Goal: Task Accomplishment & Management: Manage account settings

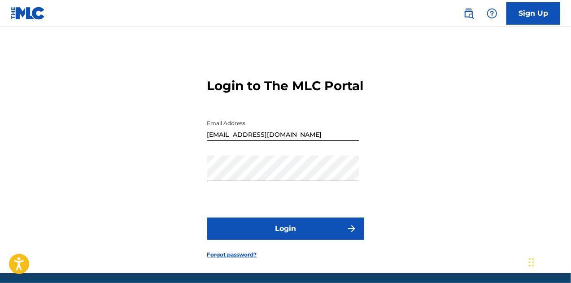
click at [276, 227] on form "Login to The MLC Portal Email Address ip.kidsmagic@gmail.com Password Login For…" at bounding box center [285, 161] width 157 height 224
click at [274, 240] on button "Login" at bounding box center [285, 228] width 157 height 22
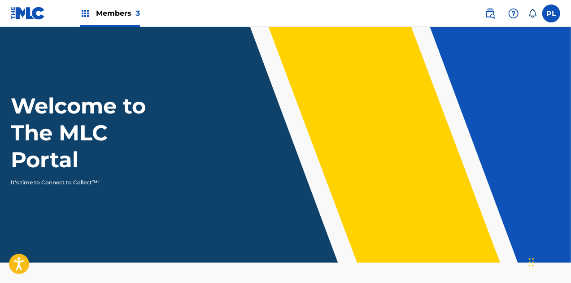
click at [120, 15] on span "Members 3" at bounding box center [118, 13] width 44 height 10
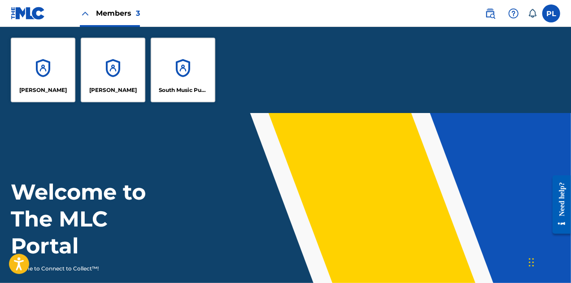
click at [185, 73] on div "South Music Publishing" at bounding box center [183, 70] width 65 height 65
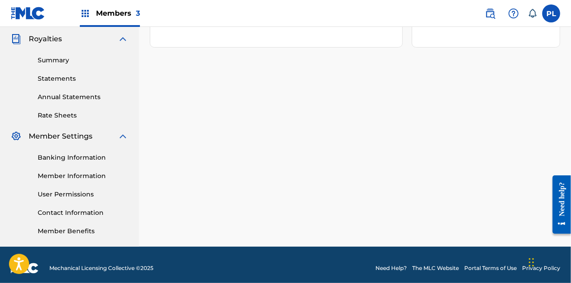
scroll to position [269, 0]
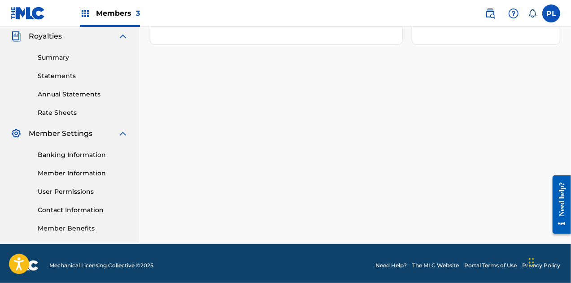
click at [95, 154] on link "Banking Information" at bounding box center [83, 154] width 91 height 9
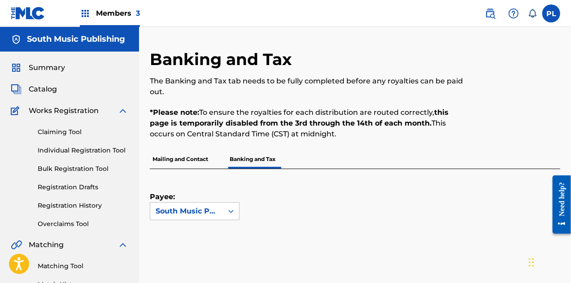
click at [108, 15] on span "Members 3" at bounding box center [118, 13] width 44 height 10
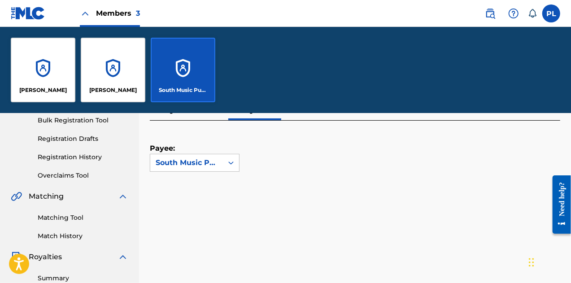
scroll to position [179, 0]
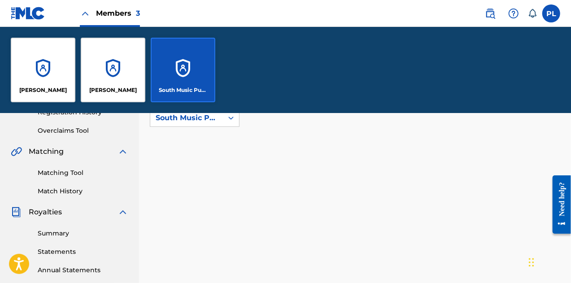
click at [201, 64] on div "South Music Publishing" at bounding box center [183, 70] width 65 height 65
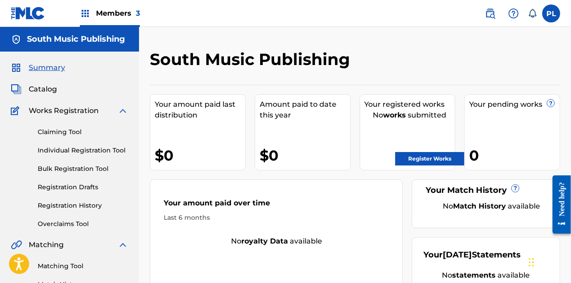
click at [554, 13] on label at bounding box center [551, 13] width 18 height 18
click at [551, 13] on input "PL Pablo Lucini ip.kidsmagic@gmail.com Notification Preferences Profile Log out" at bounding box center [551, 13] width 0 height 0
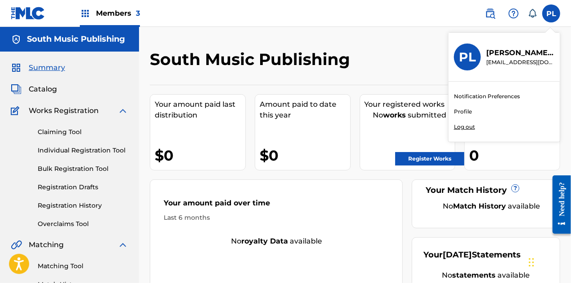
click at [108, 15] on span "Members 3" at bounding box center [118, 13] width 44 height 10
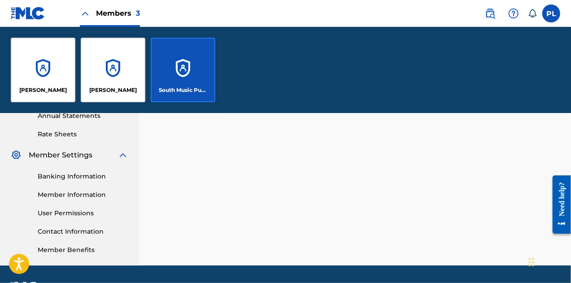
scroll to position [359, 0]
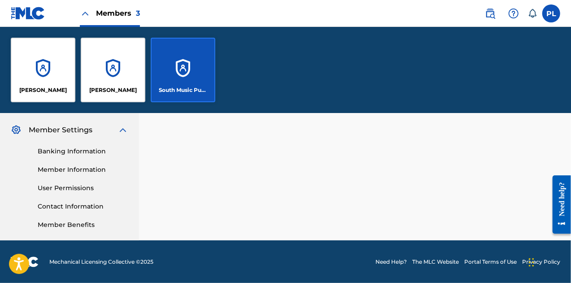
click at [81, 187] on link "User Permissions" at bounding box center [83, 187] width 91 height 9
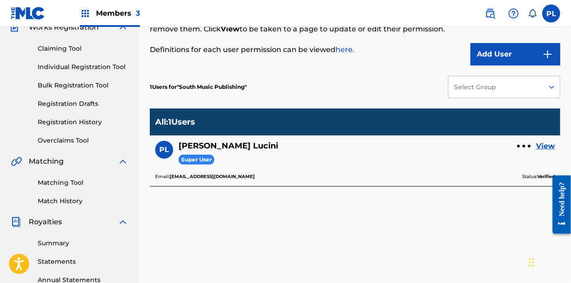
scroll to position [90, 0]
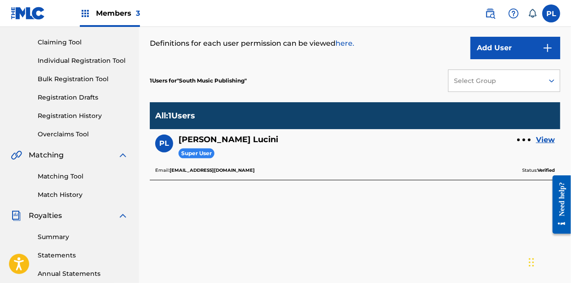
click at [478, 47] on button "Add User" at bounding box center [515, 48] width 90 height 22
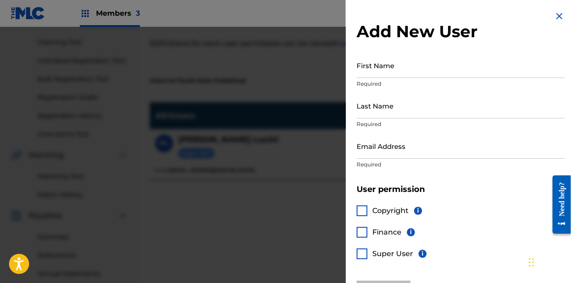
click at [364, 211] on div at bounding box center [361, 210] width 11 height 11
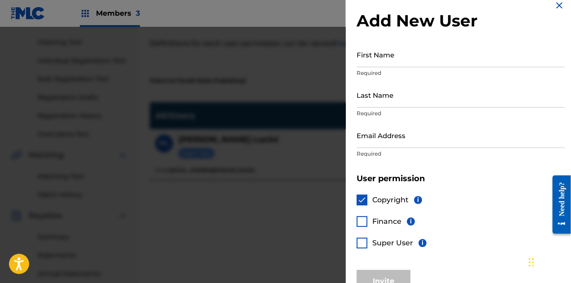
scroll to position [0, 0]
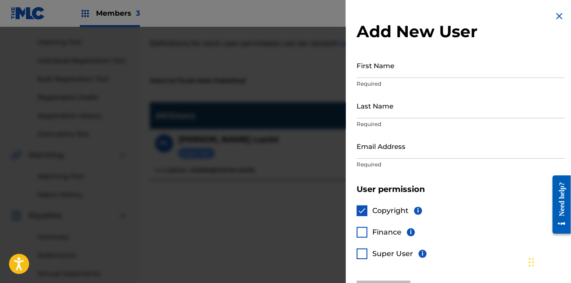
click at [407, 70] on input "First Name" at bounding box center [460, 65] width 208 height 26
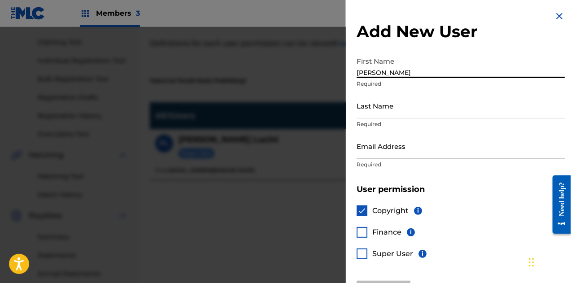
type input "Martina"
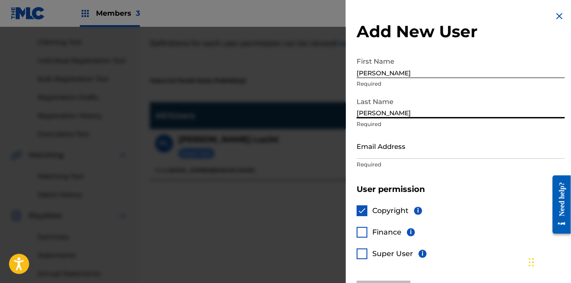
type input "Daniele"
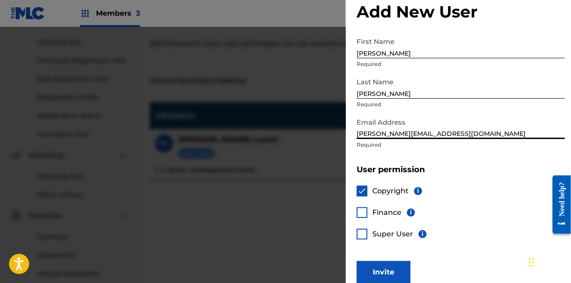
scroll to position [30, 0]
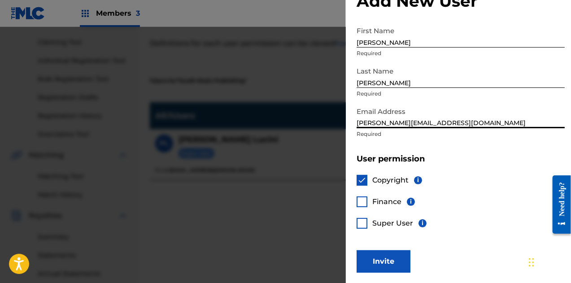
type input "danielemartina@hotmail.com"
click at [382, 257] on button "Invite" at bounding box center [383, 261] width 54 height 22
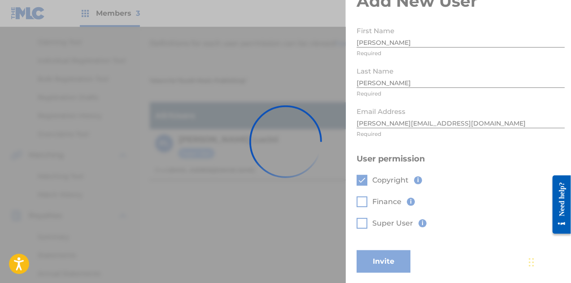
scroll to position [0, 0]
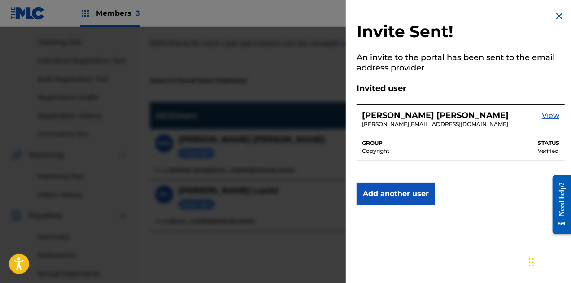
click at [554, 13] on img at bounding box center [559, 16] width 11 height 11
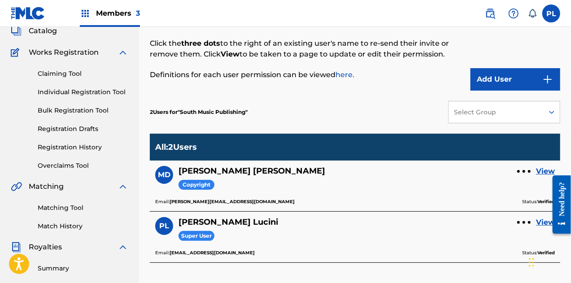
scroll to position [45, 0]
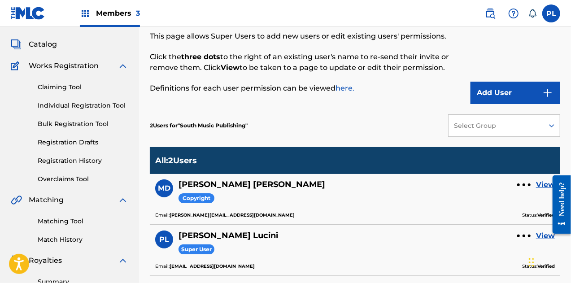
click at [206, 237] on h5 "Pablo Lucini" at bounding box center [228, 235] width 100 height 10
click at [155, 239] on div "PL" at bounding box center [164, 239] width 18 height 18
click at [195, 274] on div "PL Pablo Lucini Super User View Email: ip.kidsmagic@gmail.com Status: Verified" at bounding box center [355, 250] width 410 height 51
click at [525, 235] on div at bounding box center [523, 235] width 3 height 3
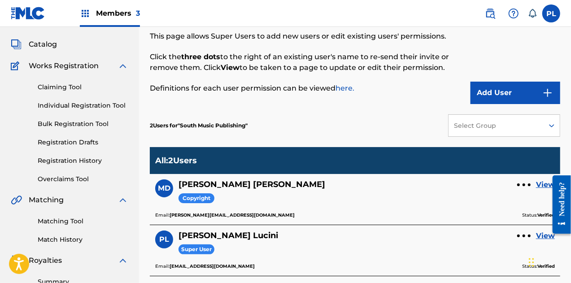
click at [520, 186] on div at bounding box center [523, 184] width 13 height 5
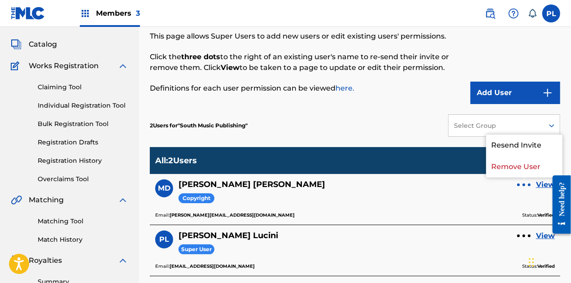
click at [520, 186] on div at bounding box center [523, 184] width 13 height 5
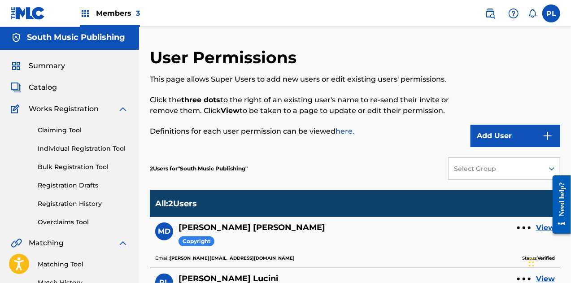
scroll to position [0, 0]
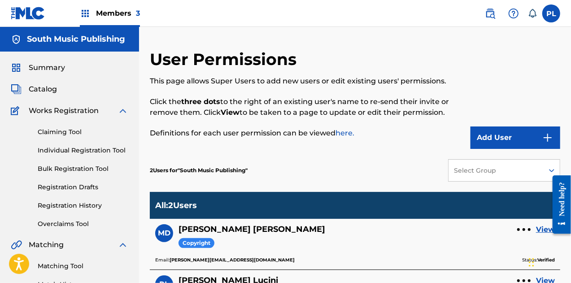
click at [91, 14] on div "Members 3" at bounding box center [110, 13] width 60 height 26
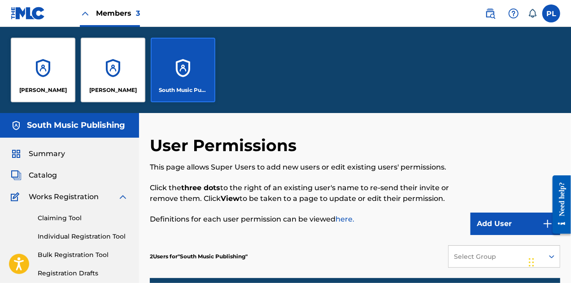
click at [117, 59] on div "Pablo Lucini" at bounding box center [113, 70] width 65 height 65
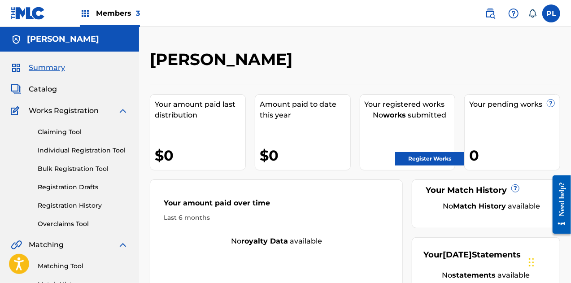
click at [118, 13] on span "Members 3" at bounding box center [118, 13] width 44 height 10
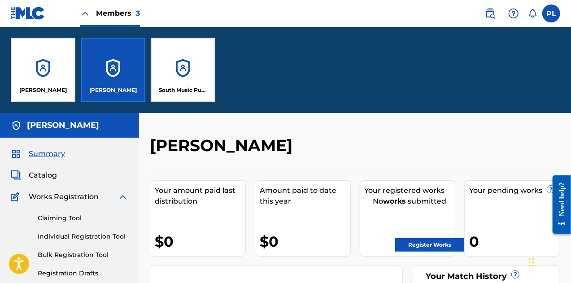
click at [184, 69] on div "South Music Publishing" at bounding box center [183, 70] width 65 height 65
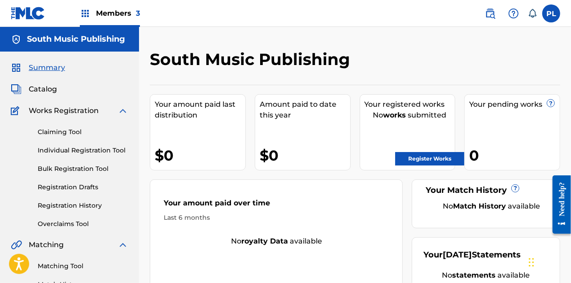
click at [209, 43] on div "South Music Publishing Your amount paid last distribution $0 Amount paid to dat…" at bounding box center [355, 270] width 432 height 486
click at [106, 14] on span "Members 3" at bounding box center [118, 13] width 44 height 10
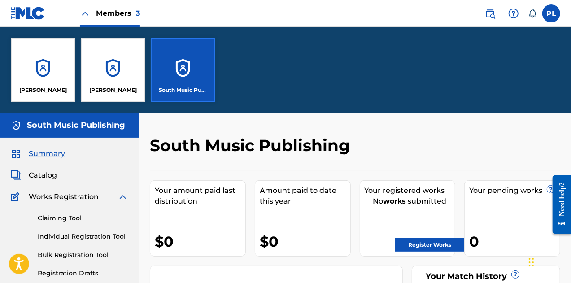
click at [122, 76] on div "Pablo Lucini" at bounding box center [113, 70] width 65 height 65
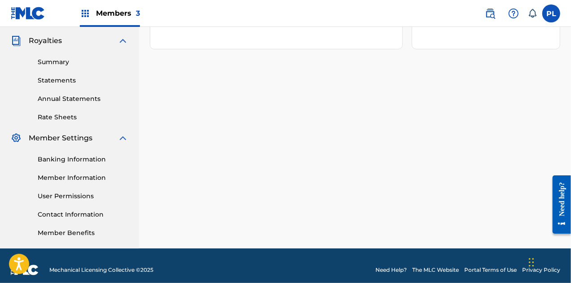
scroll to position [273, 0]
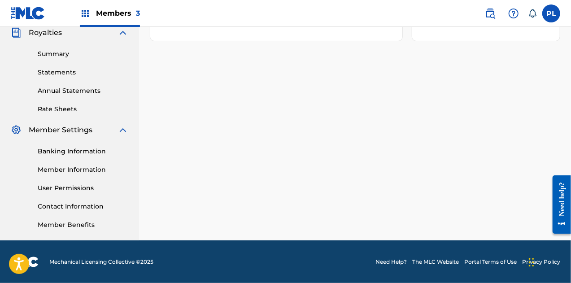
click at [69, 185] on link "User Permissions" at bounding box center [83, 187] width 91 height 9
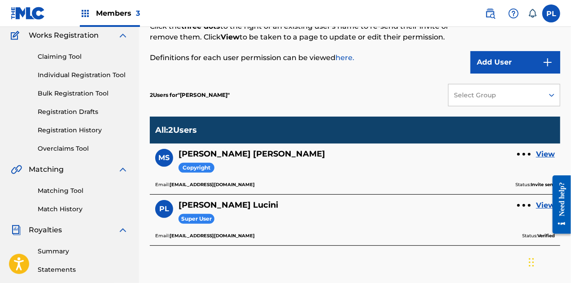
scroll to position [134, 0]
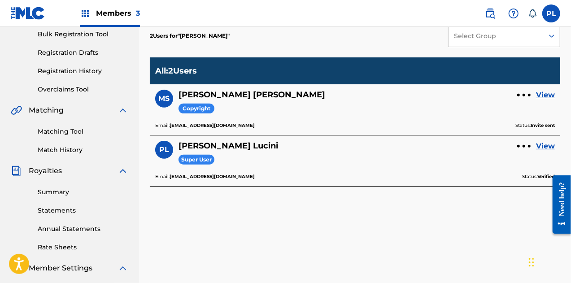
click at [348, 220] on div "User Permissions This page allows Super Users to add new users or edit existing…" at bounding box center [355, 147] width 410 height 464
click at [524, 94] on div at bounding box center [523, 95] width 3 height 3
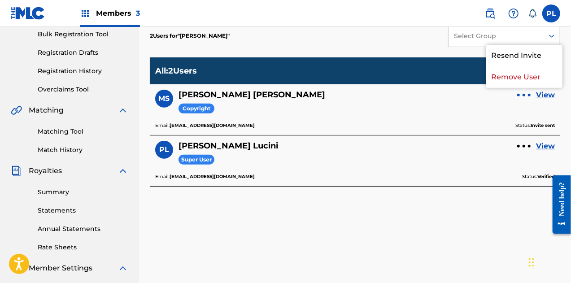
click at [521, 75] on p "Remove User" at bounding box center [524, 77] width 76 height 22
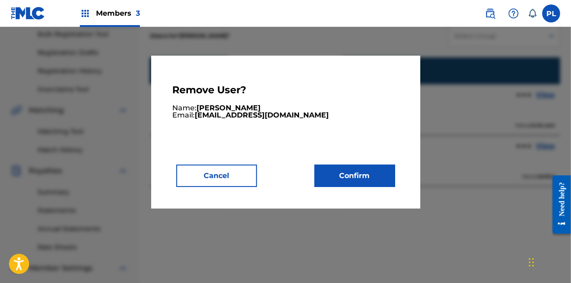
click at [363, 179] on button "Confirm" at bounding box center [354, 176] width 81 height 22
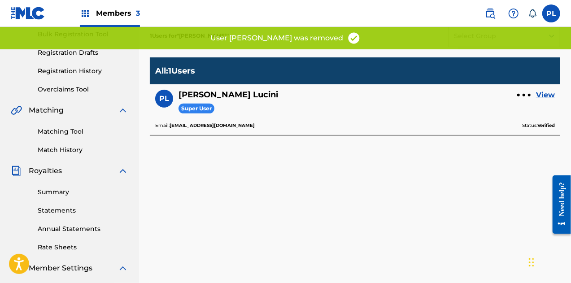
click at [525, 94] on div at bounding box center [523, 95] width 3 height 3
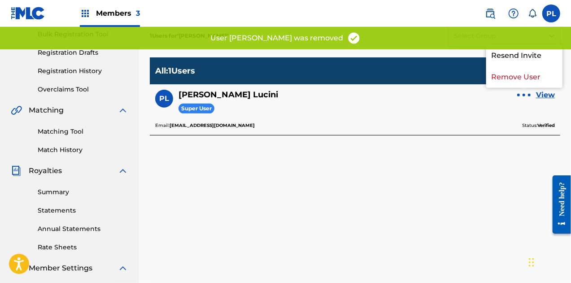
click at [518, 75] on p "Remove User" at bounding box center [524, 77] width 76 height 22
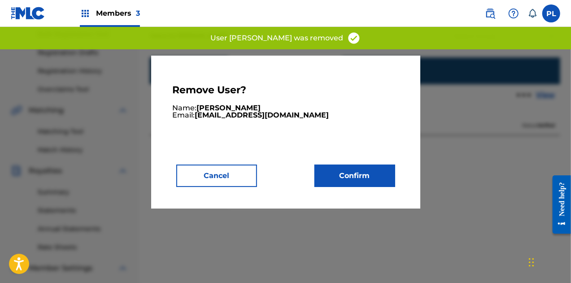
click at [359, 177] on button "Confirm" at bounding box center [354, 176] width 81 height 22
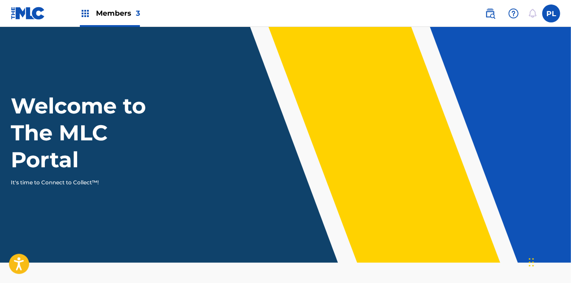
click at [548, 16] on label at bounding box center [551, 13] width 18 height 18
click at [551, 13] on input "PL Pablo Lucini ip.kidsmagic@gmail.com Notification Preferences Profile Log out" at bounding box center [551, 13] width 0 height 0
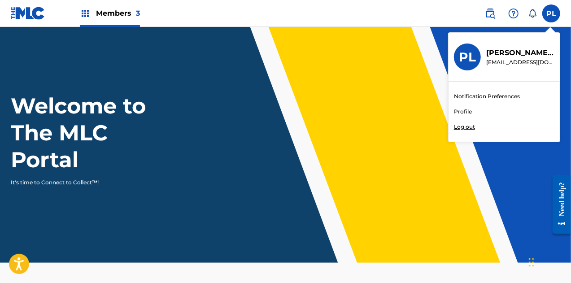
click at [118, 10] on span "Members 3" at bounding box center [118, 13] width 44 height 10
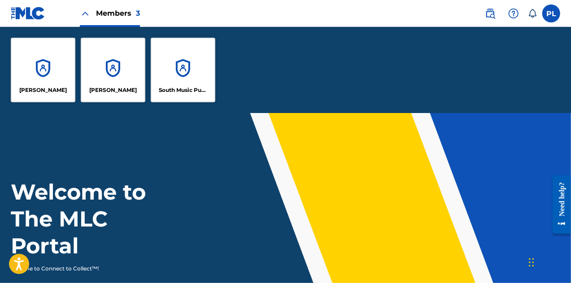
click at [41, 68] on div "[PERSON_NAME]" at bounding box center [43, 70] width 65 height 65
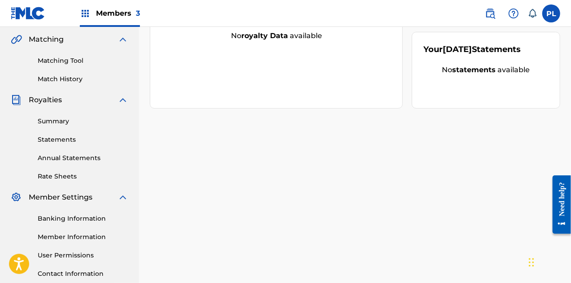
scroll to position [269, 0]
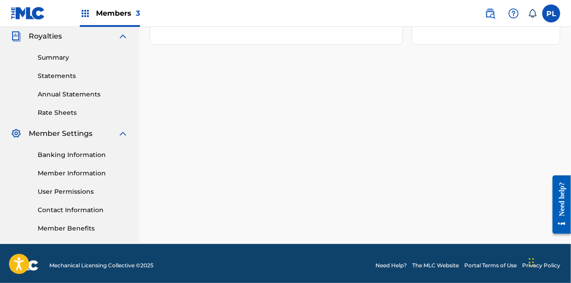
click at [58, 195] on link "User Permissions" at bounding box center [83, 191] width 91 height 9
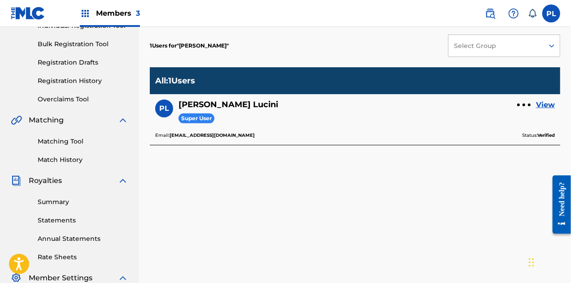
scroll to position [134, 0]
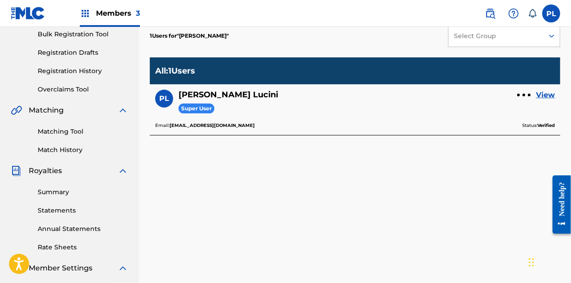
click at [525, 95] on div at bounding box center [523, 94] width 13 height 5
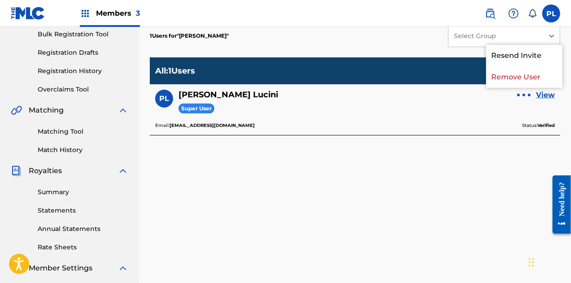
click at [515, 79] on p "Remove User" at bounding box center [524, 77] width 76 height 22
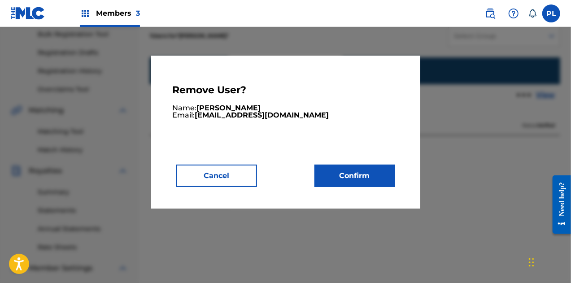
click at [336, 174] on button "Confirm" at bounding box center [354, 176] width 81 height 22
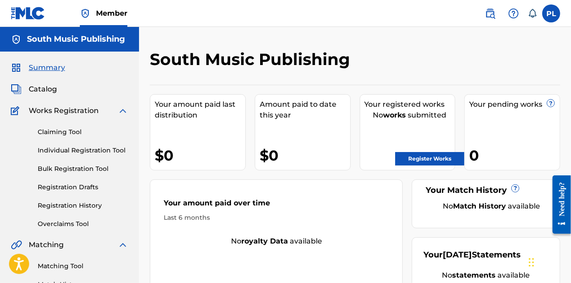
click at [102, 13] on span "Member" at bounding box center [111, 13] width 31 height 10
click at [114, 8] on span "Member" at bounding box center [111, 13] width 31 height 10
click at [60, 43] on h5 "South Music Publishing" at bounding box center [76, 39] width 98 height 10
click at [554, 14] on label at bounding box center [551, 13] width 18 height 18
click at [551, 13] on input "PL Pablo Lucini ip.kidsmagic@gmail.com Notification Preferences Profile Log out" at bounding box center [551, 13] width 0 height 0
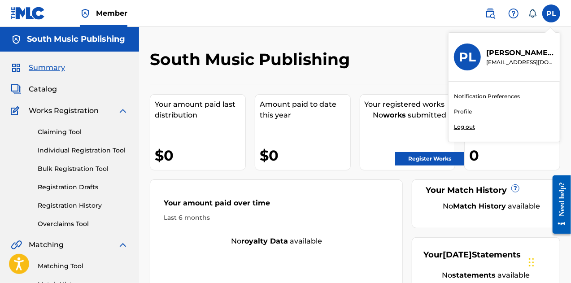
click at [464, 114] on link "Profile" at bounding box center [463, 112] width 18 height 8
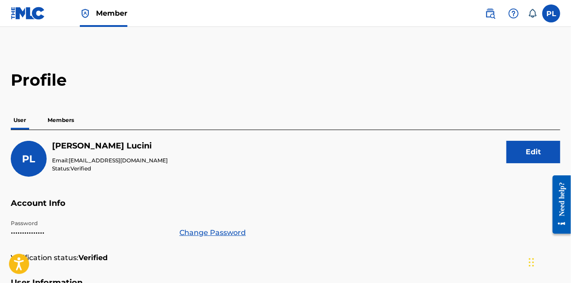
click at [65, 121] on p "Members" at bounding box center [61, 120] width 32 height 19
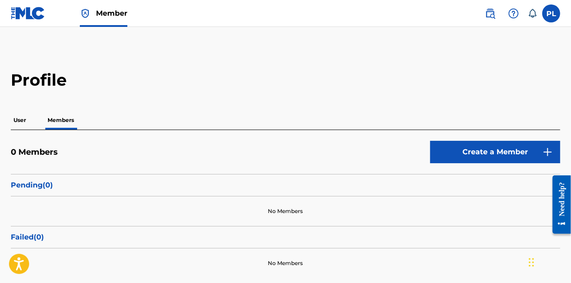
click at [18, 120] on p "User" at bounding box center [20, 120] width 18 height 19
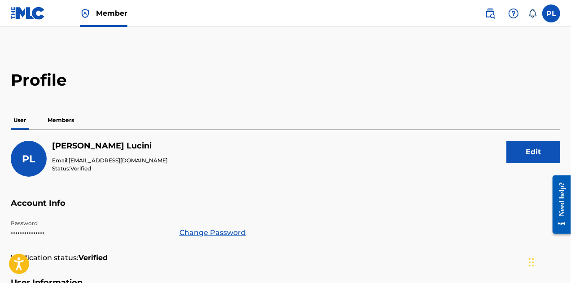
click at [105, 15] on span "Member" at bounding box center [111, 13] width 31 height 10
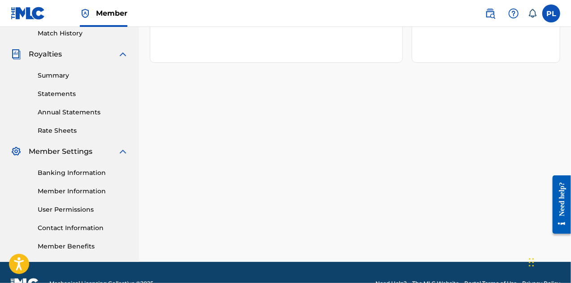
scroll to position [269, 0]
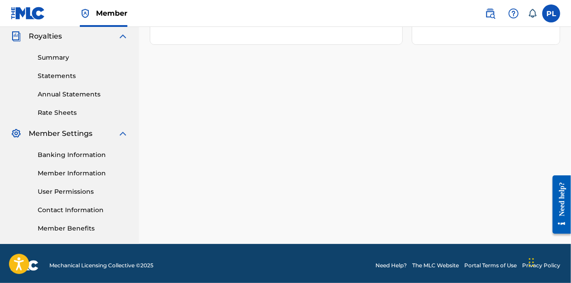
click at [70, 193] on link "User Permissions" at bounding box center [83, 191] width 91 height 9
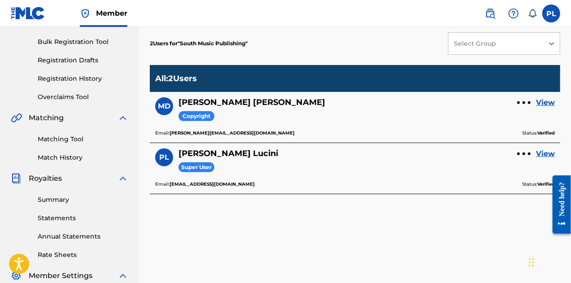
scroll to position [90, 0]
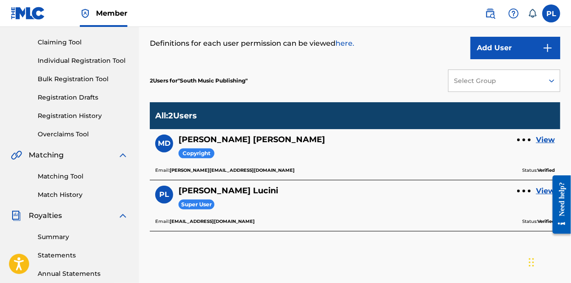
click at [527, 49] on button "Add User" at bounding box center [515, 48] width 90 height 22
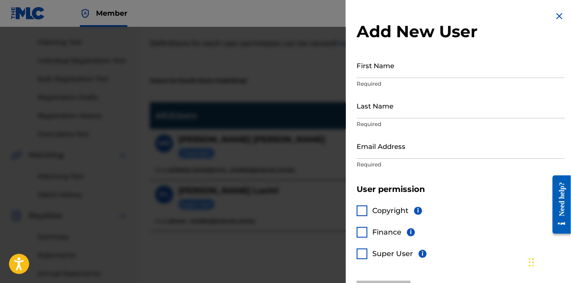
click at [409, 69] on input "First Name" at bounding box center [460, 65] width 208 height 26
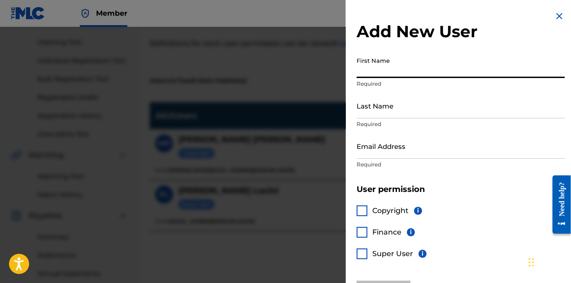
type input "María"
type input "Serrano"
type input "[EMAIL_ADDRESS][DOMAIN_NAME]"
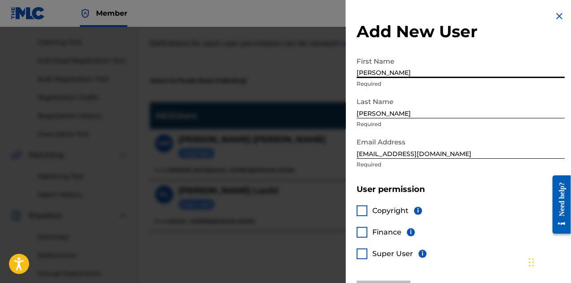
drag, startPoint x: 378, startPoint y: 71, endPoint x: 295, endPoint y: 74, distance: 83.9
click at [295, 74] on div "Add New User First Name María Required Last Name Serrano Required Email Address…" at bounding box center [285, 155] width 571 height 256
type input "Eugenia"
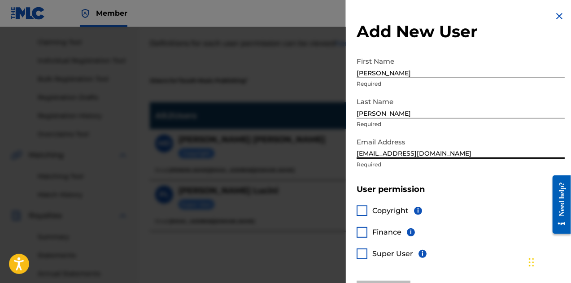
drag, startPoint x: 361, startPoint y: 156, endPoint x: 329, endPoint y: 149, distance: 33.0
click at [329, 149] on div "Add New User First Name Eugenia Required Last Name Serrano Required Email Addre…" at bounding box center [285, 155] width 571 height 256
type input "[EMAIL_ADDRESS][DOMAIN_NAME]"
click at [363, 205] on div at bounding box center [361, 210] width 11 height 11
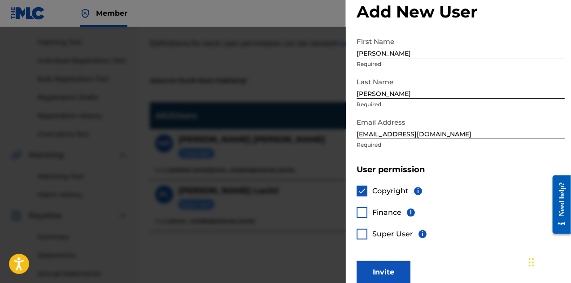
scroll to position [30, 0]
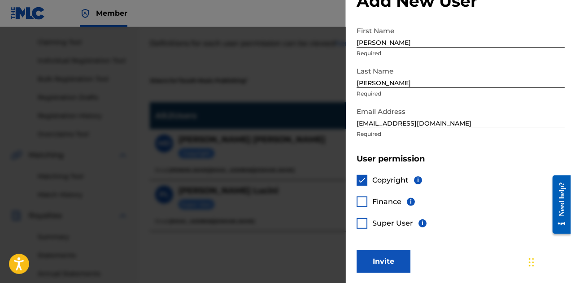
click at [363, 222] on div at bounding box center [361, 223] width 11 height 11
click at [387, 264] on button "Invite" at bounding box center [383, 261] width 54 height 22
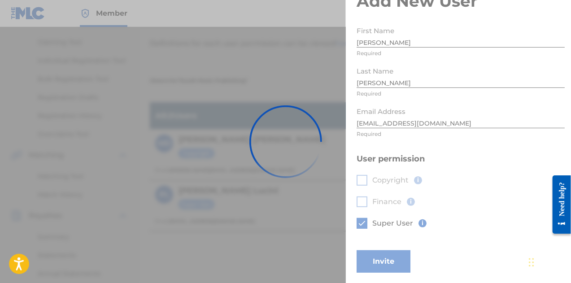
scroll to position [0, 0]
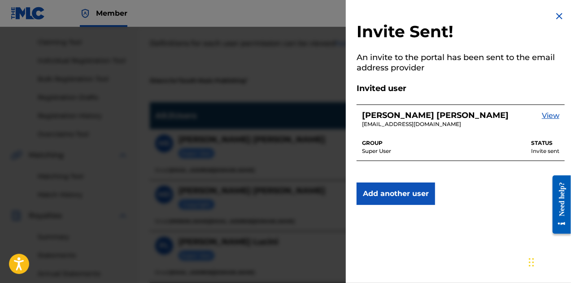
click at [554, 17] on img at bounding box center [559, 16] width 11 height 11
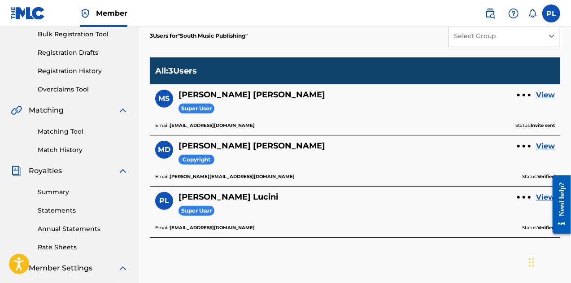
scroll to position [179, 0]
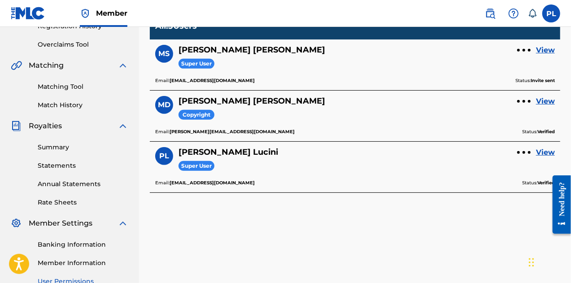
click at [56, 262] on link "Member Information" at bounding box center [83, 262] width 91 height 9
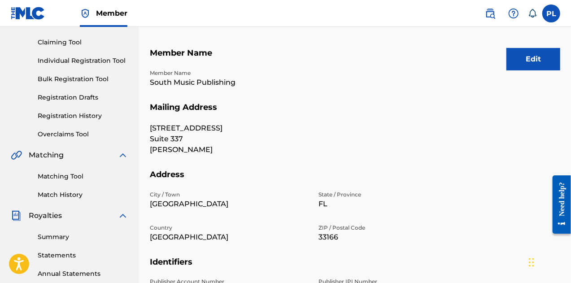
scroll to position [134, 0]
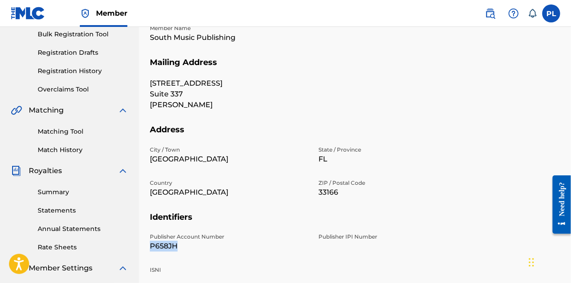
drag, startPoint x: 149, startPoint y: 247, endPoint x: 194, endPoint y: 248, distance: 44.8
click at [194, 248] on div "Mailing and Contact Information entered on the Mailing and Contact tab is used …" at bounding box center [355, 147] width 432 height 464
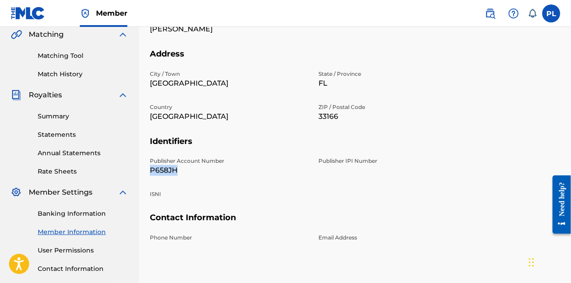
scroll to position [224, 0]
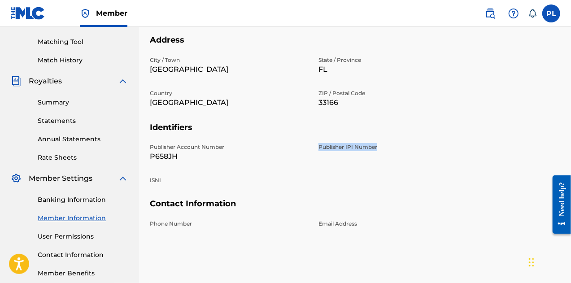
drag, startPoint x: 318, startPoint y: 147, endPoint x: 413, endPoint y: 166, distance: 96.4
click at [413, 166] on div "Publisher Account Number P658JH Publisher IPI Number ISNI" at bounding box center [313, 171] width 326 height 56
click at [294, 168] on div "Publisher Account Number P658JH Publisher IPI Number ISNI" at bounding box center [313, 171] width 326 height 56
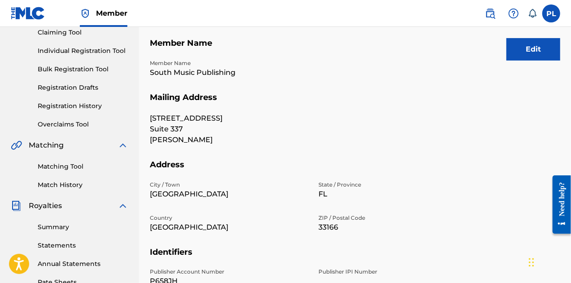
scroll to position [0, 0]
